Goal: Information Seeking & Learning: Learn about a topic

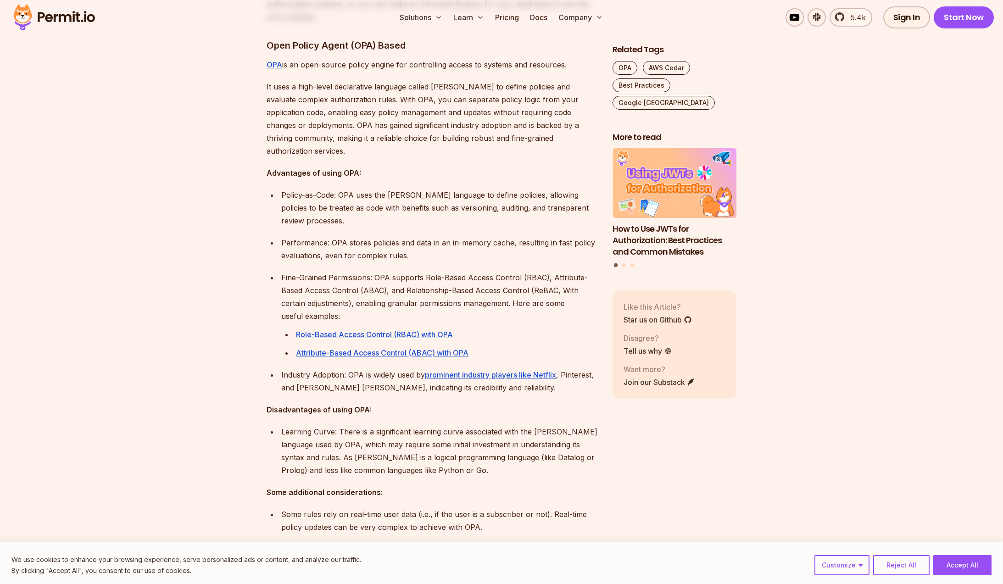
click at [351, 168] on strong "Advantages of using OPA:" at bounding box center [314, 172] width 95 height 9
copy strong "OPA"
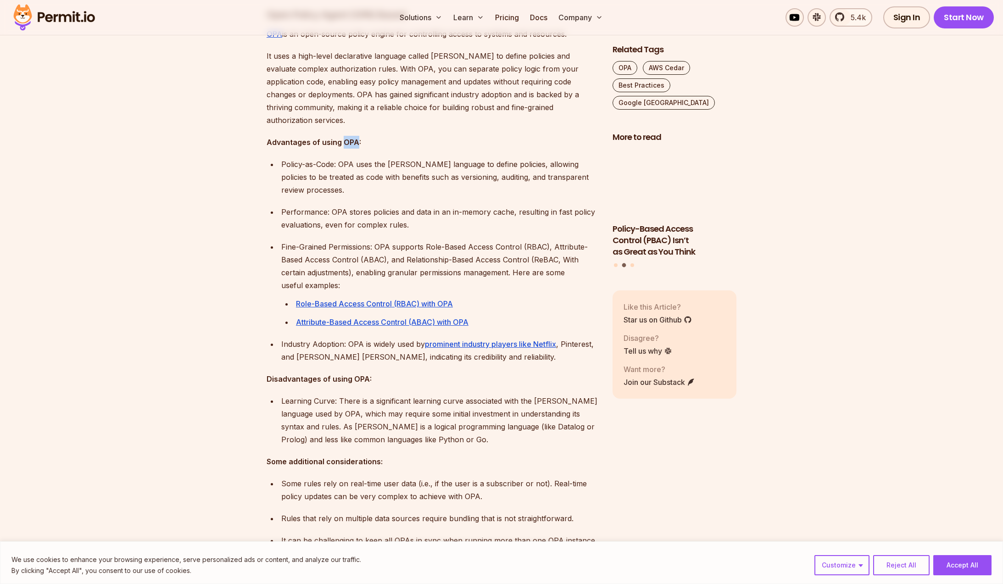
scroll to position [702, 0]
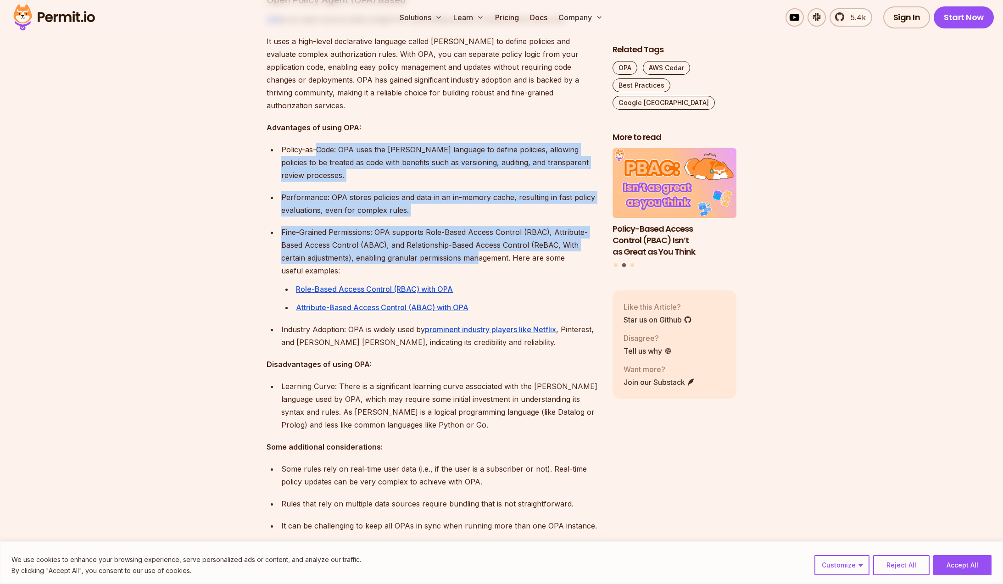
drag, startPoint x: 317, startPoint y: 143, endPoint x: 479, endPoint y: 252, distance: 195.7
click at [479, 251] on ul "Policy-as-Code: OPA uses the [PERSON_NAME] language to define policies, allowin…" at bounding box center [432, 228] width 331 height 171
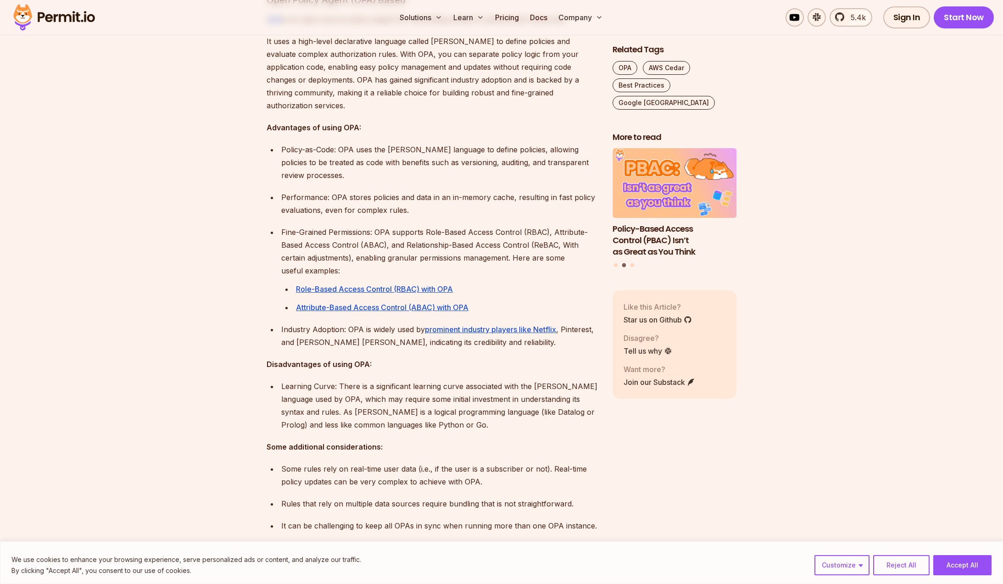
click at [479, 252] on p "Fine-Grained Permissions: OPA supports Role-Based Access Control (RBAC), Attrib…" at bounding box center [439, 251] width 317 height 51
drag, startPoint x: 523, startPoint y: 261, endPoint x: 405, endPoint y: 169, distance: 149.1
click at [401, 174] on ul "Policy-as-Code: OPA uses the [PERSON_NAME] language to define policies, allowin…" at bounding box center [432, 228] width 331 height 171
drag, startPoint x: 407, startPoint y: 167, endPoint x: 373, endPoint y: 133, distance: 48.4
click at [407, 167] on p "Policy-as-Code: OPA uses the [PERSON_NAME] language to define policies, allowin…" at bounding box center [439, 162] width 317 height 39
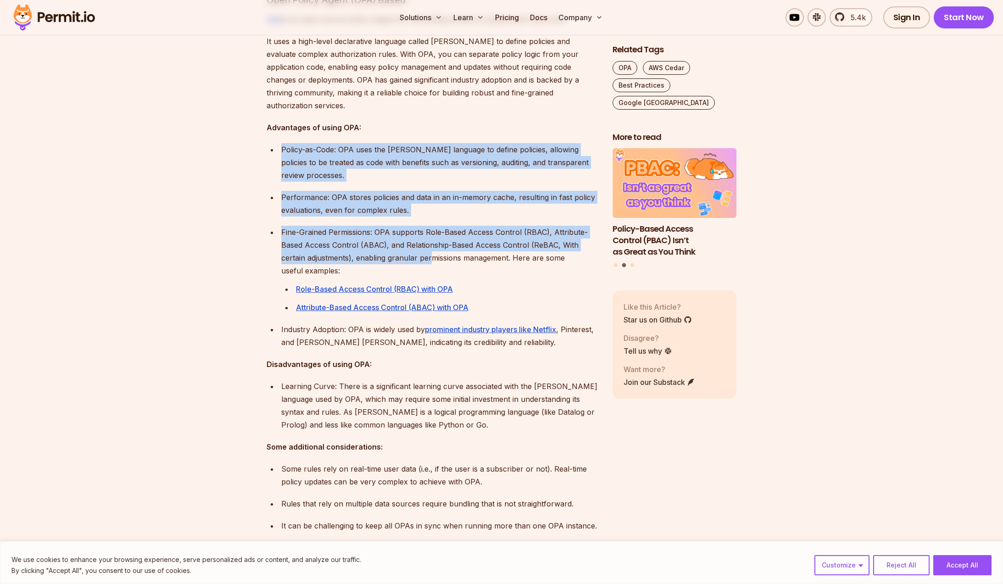
drag, startPoint x: 337, startPoint y: 169, endPoint x: 447, endPoint y: 255, distance: 139.7
click at [447, 255] on p "Fine-Grained Permissions: OPA supports Role-Based Access Control (RBAC), Attrib…" at bounding box center [439, 251] width 317 height 51
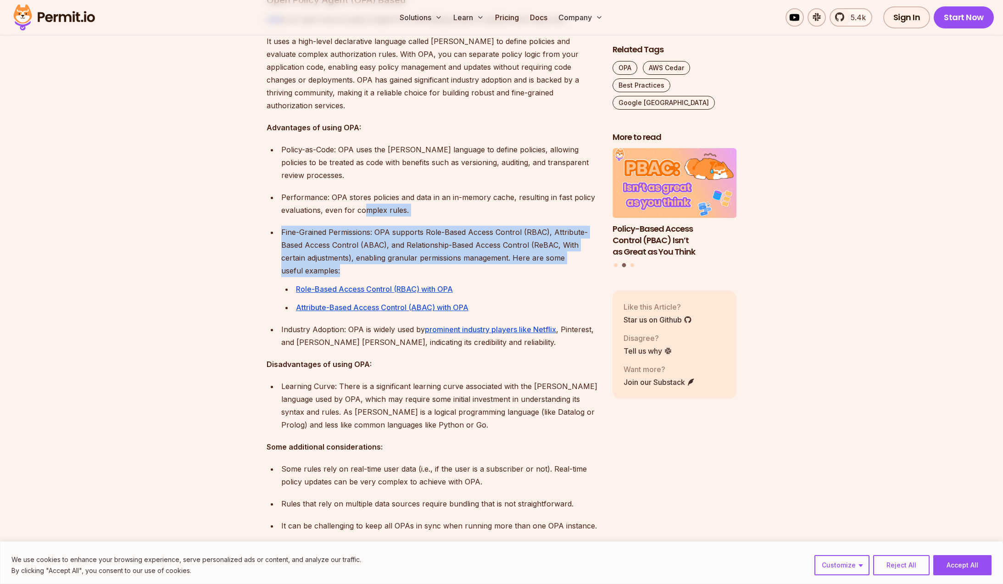
drag, startPoint x: 486, startPoint y: 265, endPoint x: 351, endPoint y: 175, distance: 161.9
click at [352, 178] on ul "Policy-as-Code: OPA uses the [PERSON_NAME] language to define policies, allowin…" at bounding box center [432, 228] width 331 height 171
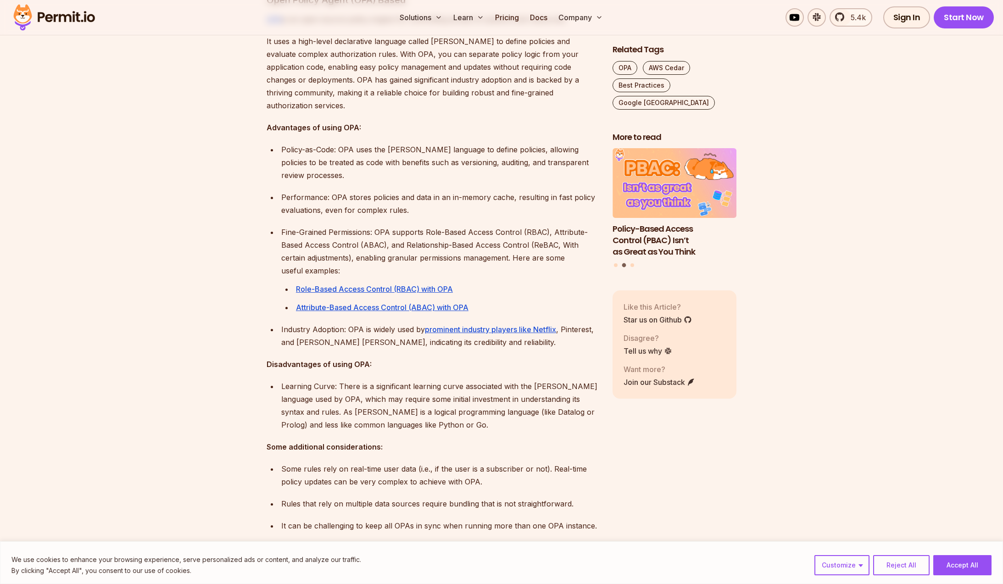
click at [347, 169] on ul "Policy-as-Code: OPA uses the [PERSON_NAME] language to define policies, allowin…" at bounding box center [432, 228] width 331 height 171
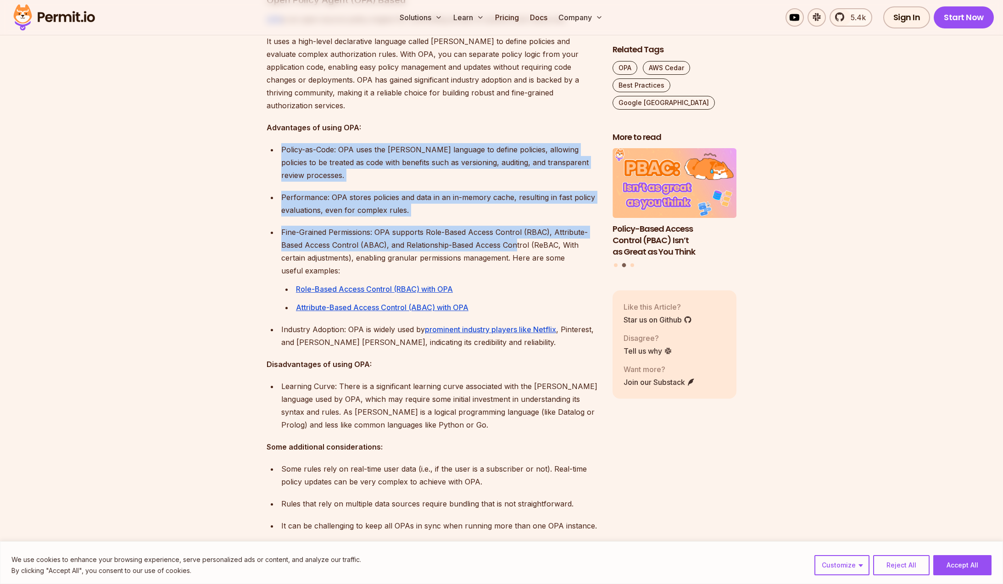
drag, startPoint x: 306, startPoint y: 133, endPoint x: 530, endPoint y: 237, distance: 248.0
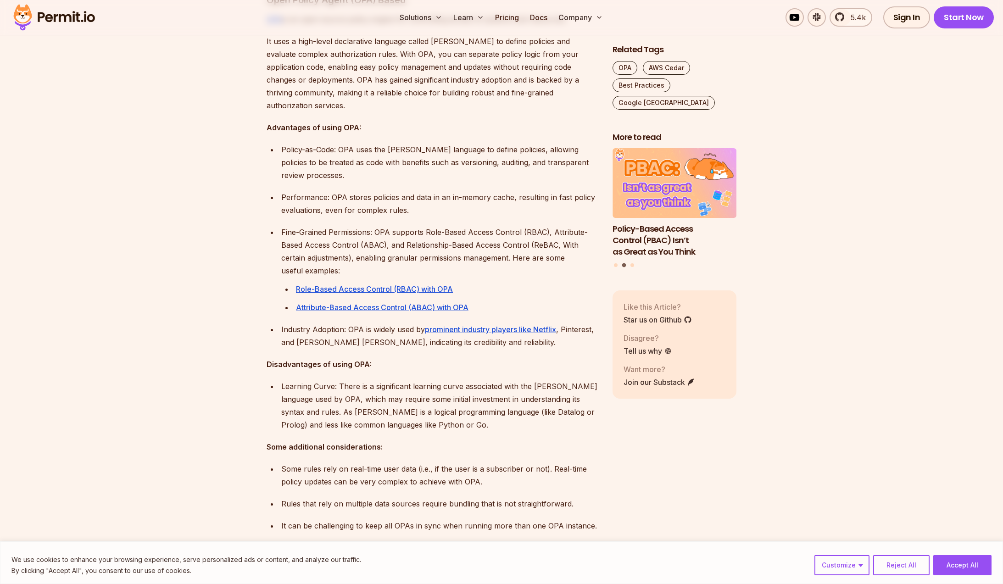
drag, startPoint x: 530, startPoint y: 237, endPoint x: 511, endPoint y: 245, distance: 20.6
click at [530, 237] on p "Fine-Grained Permissions: OPA supports Role-Based Access Control (RBAC), Attrib…" at bounding box center [439, 251] width 317 height 51
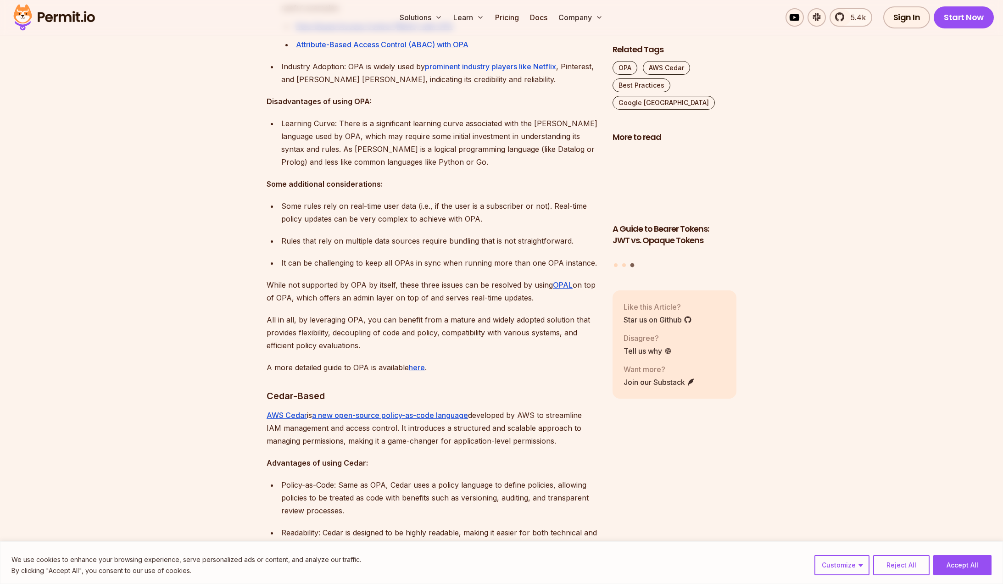
scroll to position [974, 0]
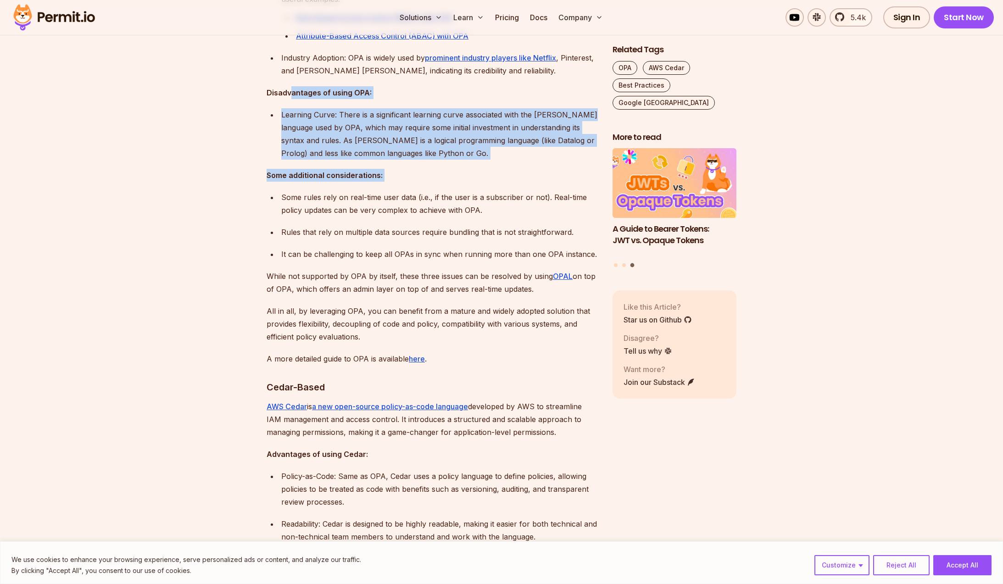
drag, startPoint x: 297, startPoint y: 87, endPoint x: 470, endPoint y: 186, distance: 199.0
click at [470, 191] on p "Some rules rely on real-time user data (i.e., if the user is a subscriber or no…" at bounding box center [439, 204] width 317 height 26
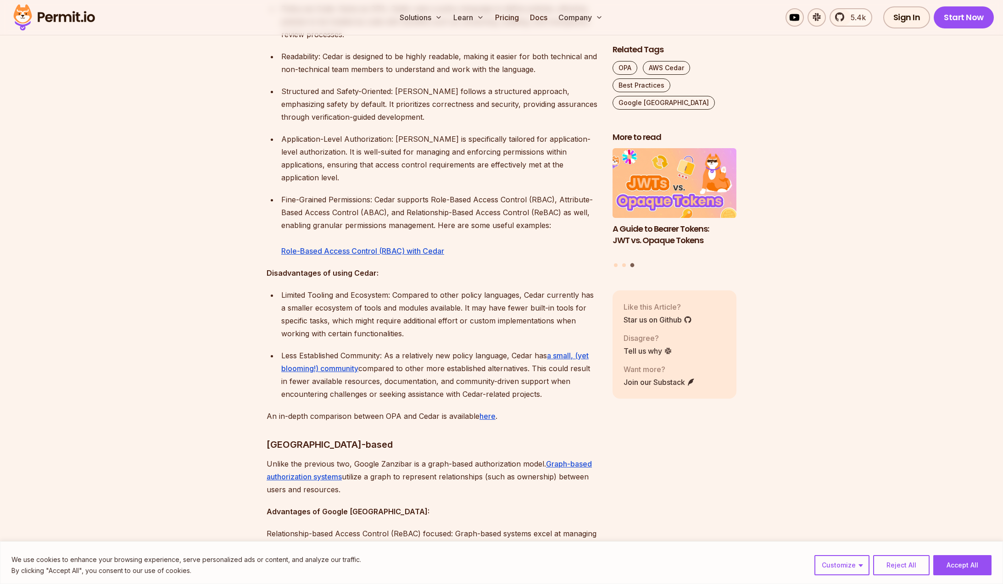
scroll to position [1716, 0]
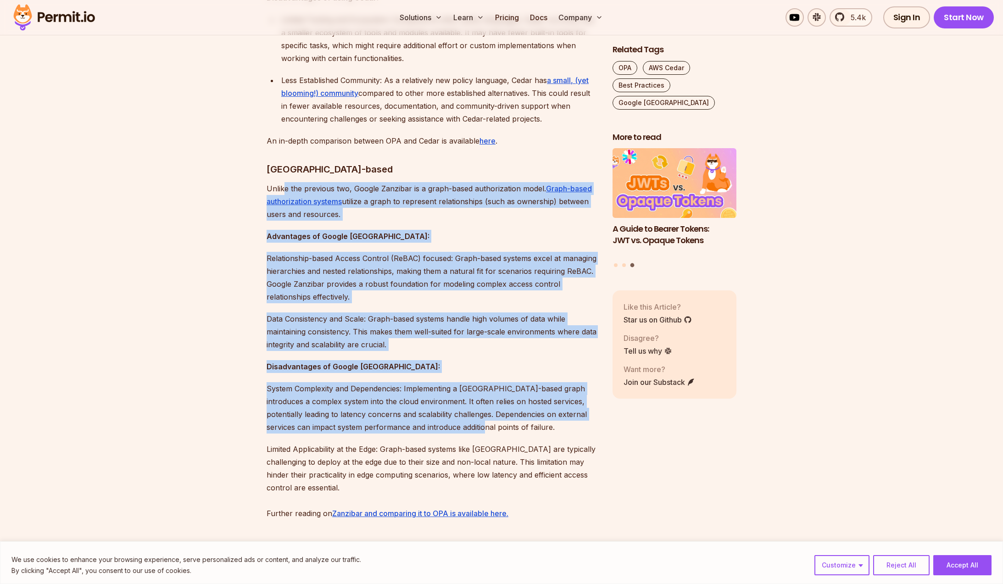
drag, startPoint x: 283, startPoint y: 162, endPoint x: 475, endPoint y: 412, distance: 315.1
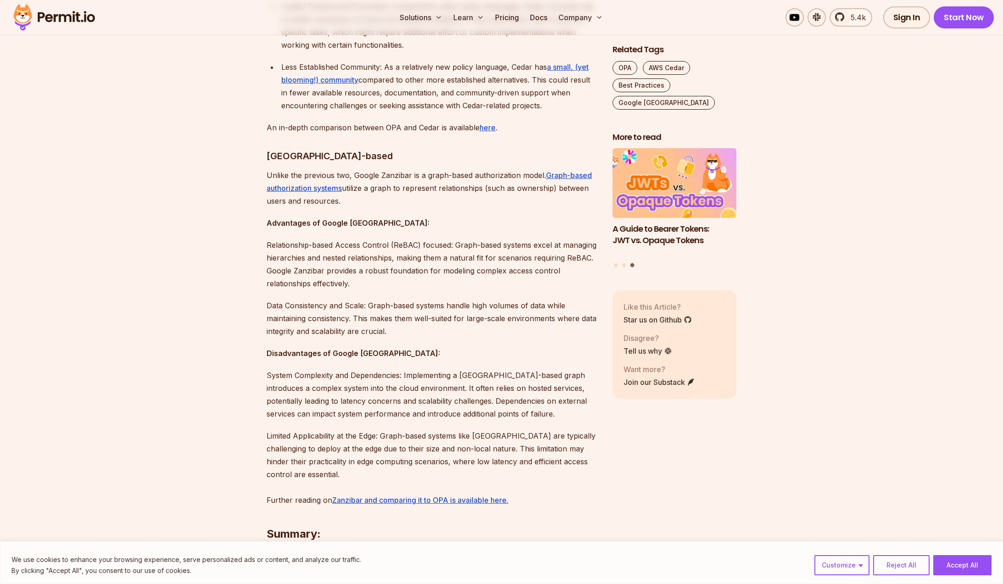
scroll to position [1730, 0]
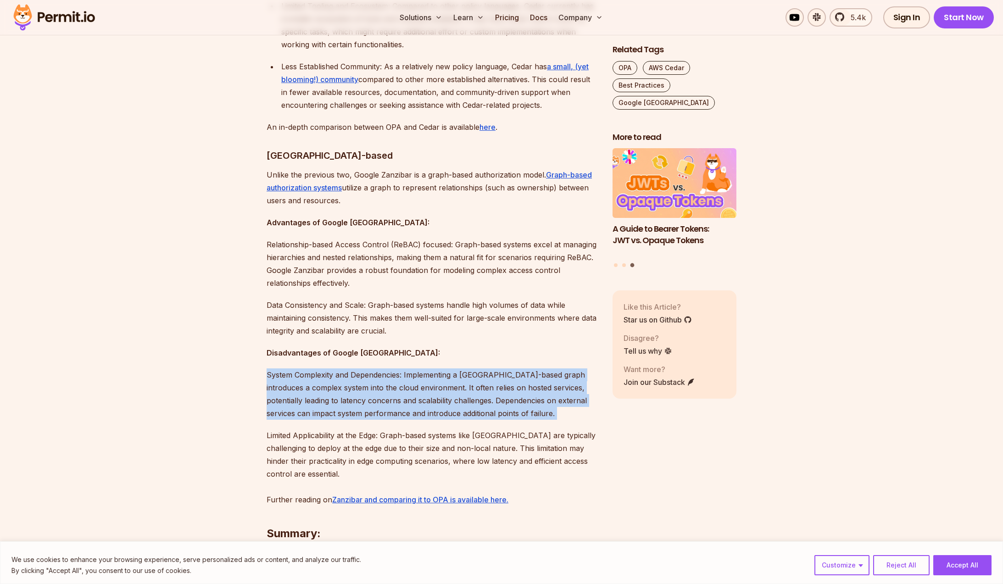
drag, startPoint x: 306, startPoint y: 340, endPoint x: 529, endPoint y: 397, distance: 229.4
drag, startPoint x: 529, startPoint y: 397, endPoint x: 565, endPoint y: 399, distance: 36.7
drag, startPoint x: 565, startPoint y: 399, endPoint x: 305, endPoint y: 354, distance: 263.9
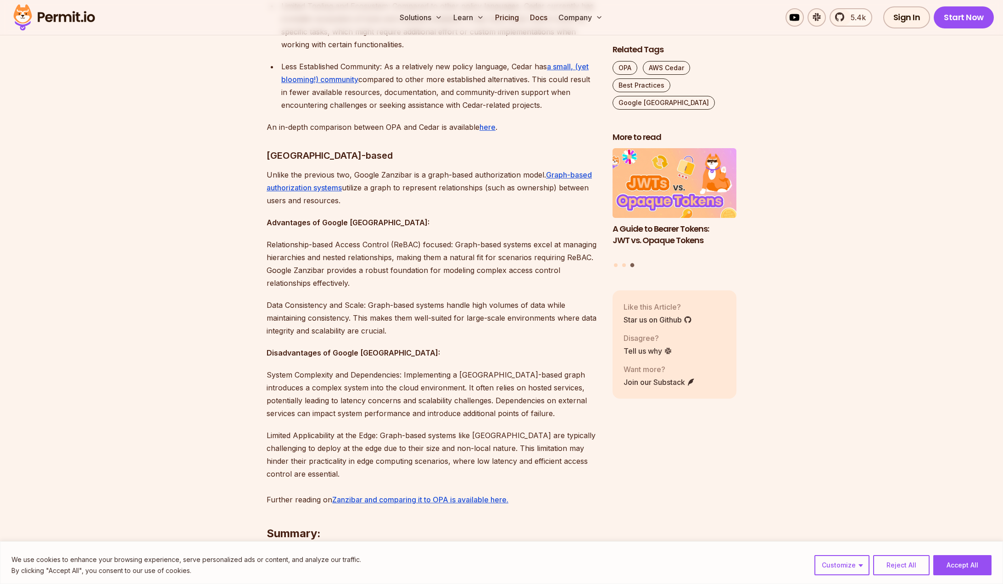
drag, startPoint x: 305, startPoint y: 354, endPoint x: 234, endPoint y: 340, distance: 72.5
click at [304, 368] on p "System Complexity and Dependencies: Implementing a [GEOGRAPHIC_DATA]-based grap…" at bounding box center [432, 393] width 331 height 51
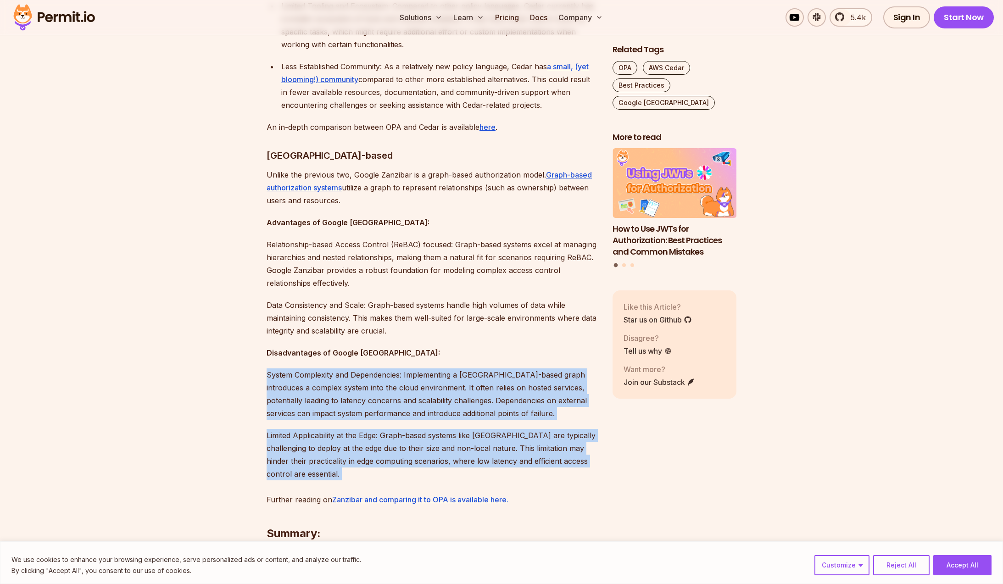
drag, startPoint x: 234, startPoint y: 340, endPoint x: 447, endPoint y: 466, distance: 247.2
drag, startPoint x: 435, startPoint y: 449, endPoint x: 470, endPoint y: 410, distance: 52.3
click at [435, 448] on p "Limited Applicability at the Edge: Graph-based systems like [GEOGRAPHIC_DATA] a…" at bounding box center [432, 467] width 331 height 77
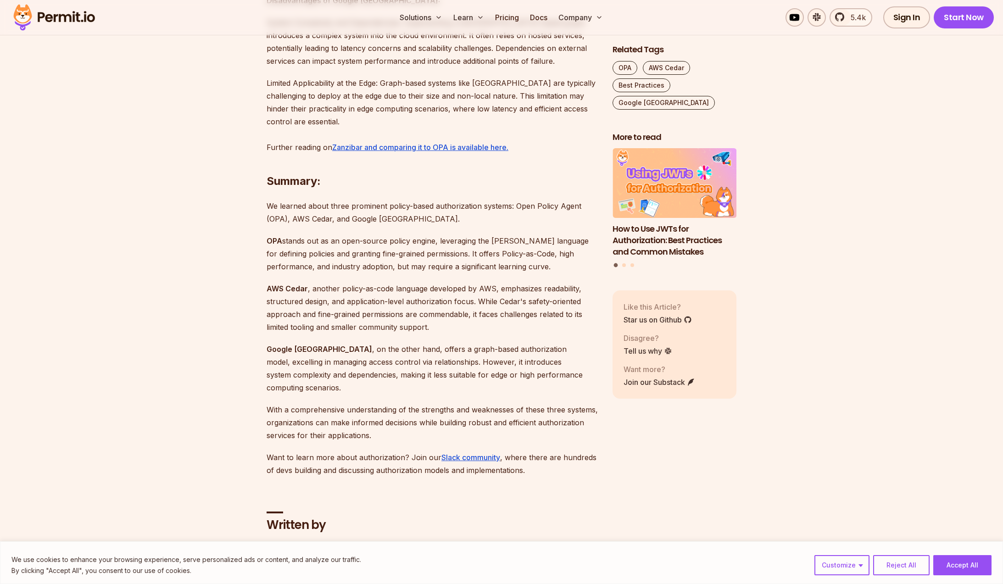
scroll to position [2083, 0]
click at [944, 562] on button "Accept All" at bounding box center [962, 565] width 58 height 20
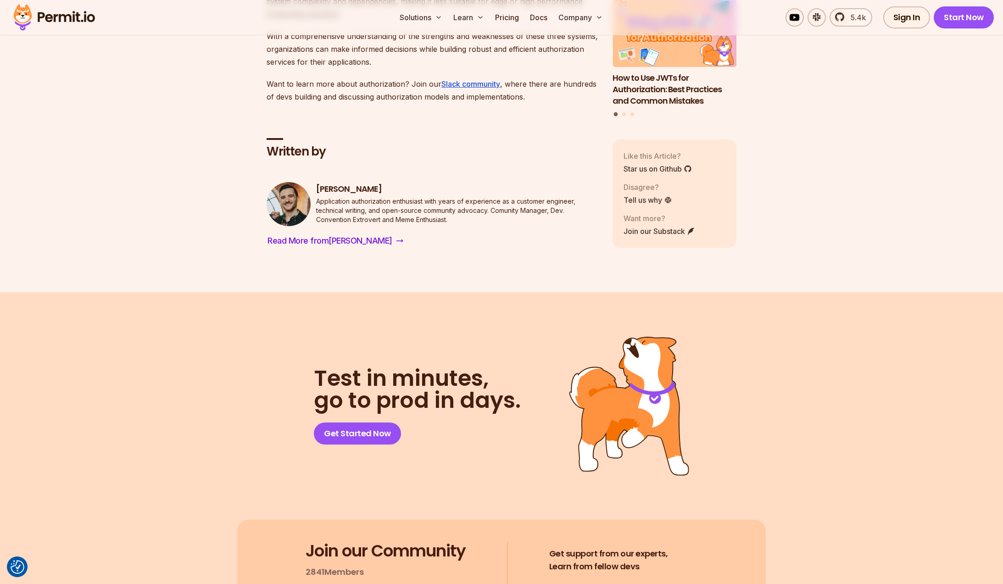
scroll to position [2479, 0]
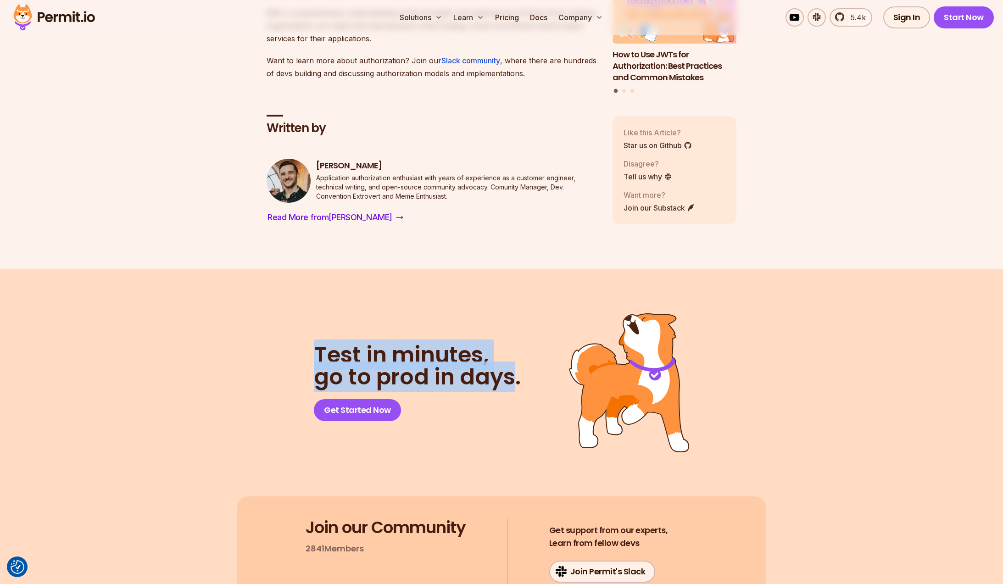
drag, startPoint x: 328, startPoint y: 322, endPoint x: 524, endPoint y: 351, distance: 198.0
click at [523, 351] on div "Test in minutes, go to prod in days. Get Started Now" at bounding box center [501, 382] width 529 height 139
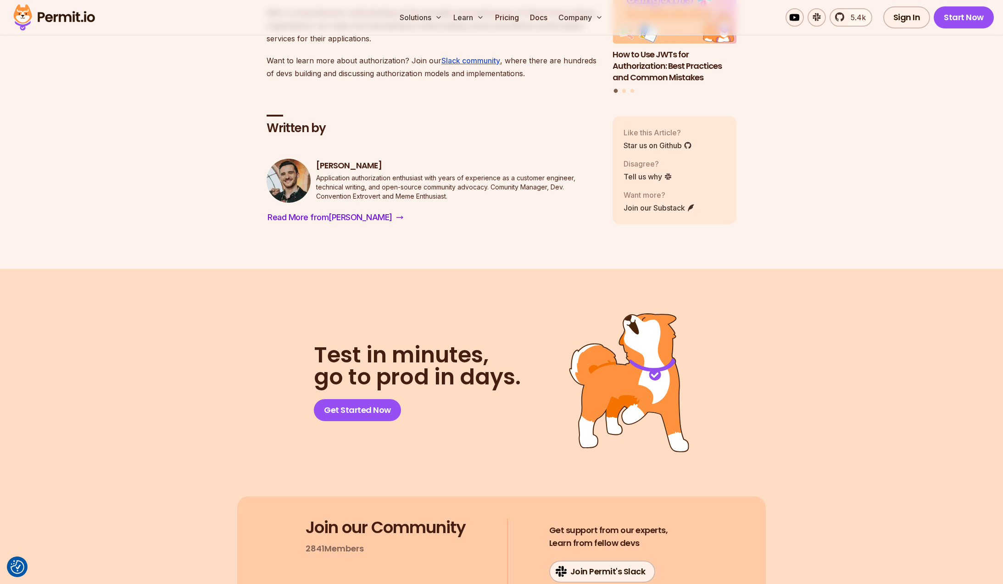
click at [524, 350] on header "Test in minutes, go to prod in days. Get Started Now" at bounding box center [425, 382] width 223 height 77
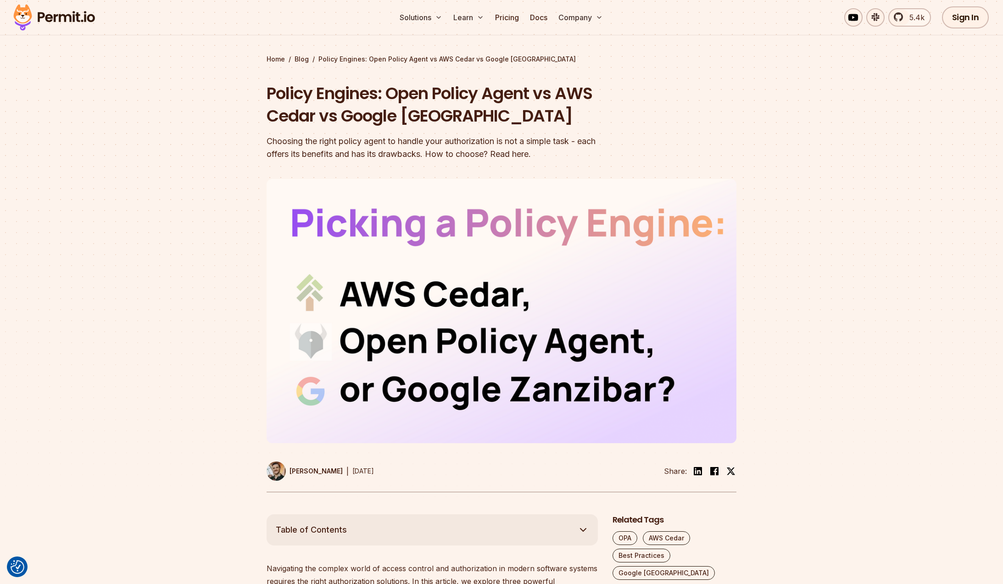
scroll to position [0, 0]
